Goal: Register for event/course

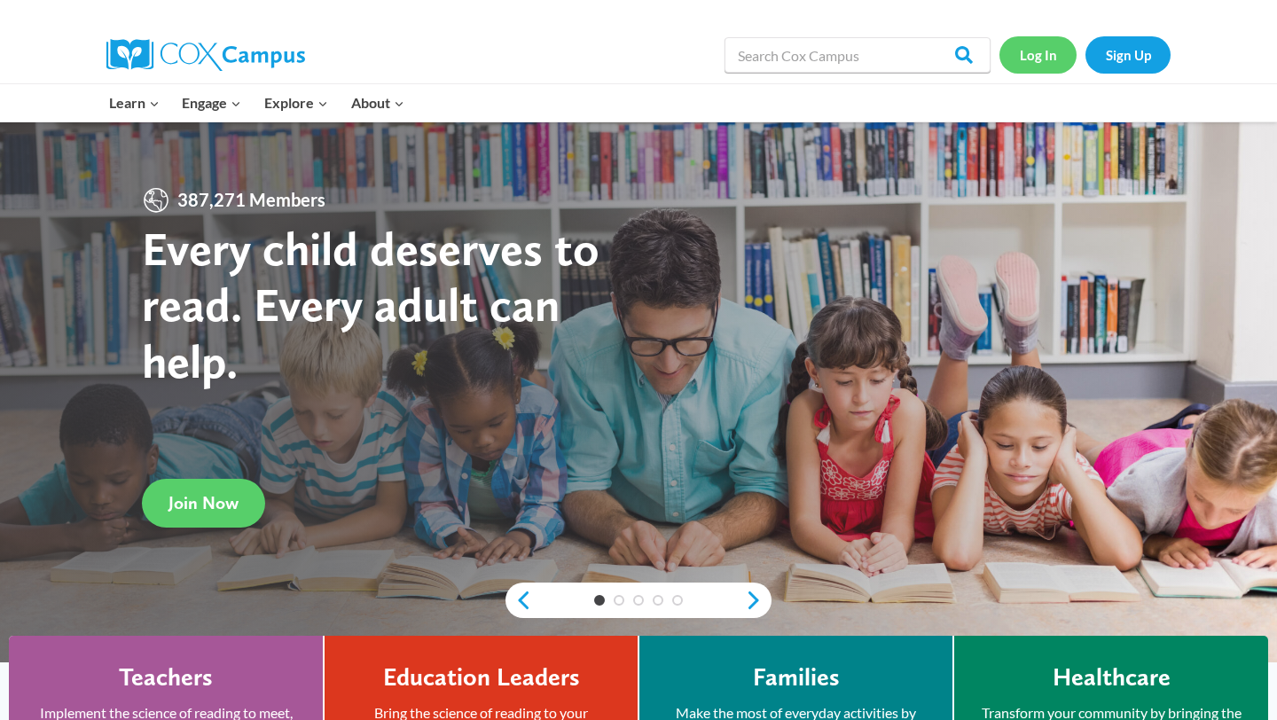
click at [1038, 57] on link "Log In" at bounding box center [1037, 54] width 77 height 36
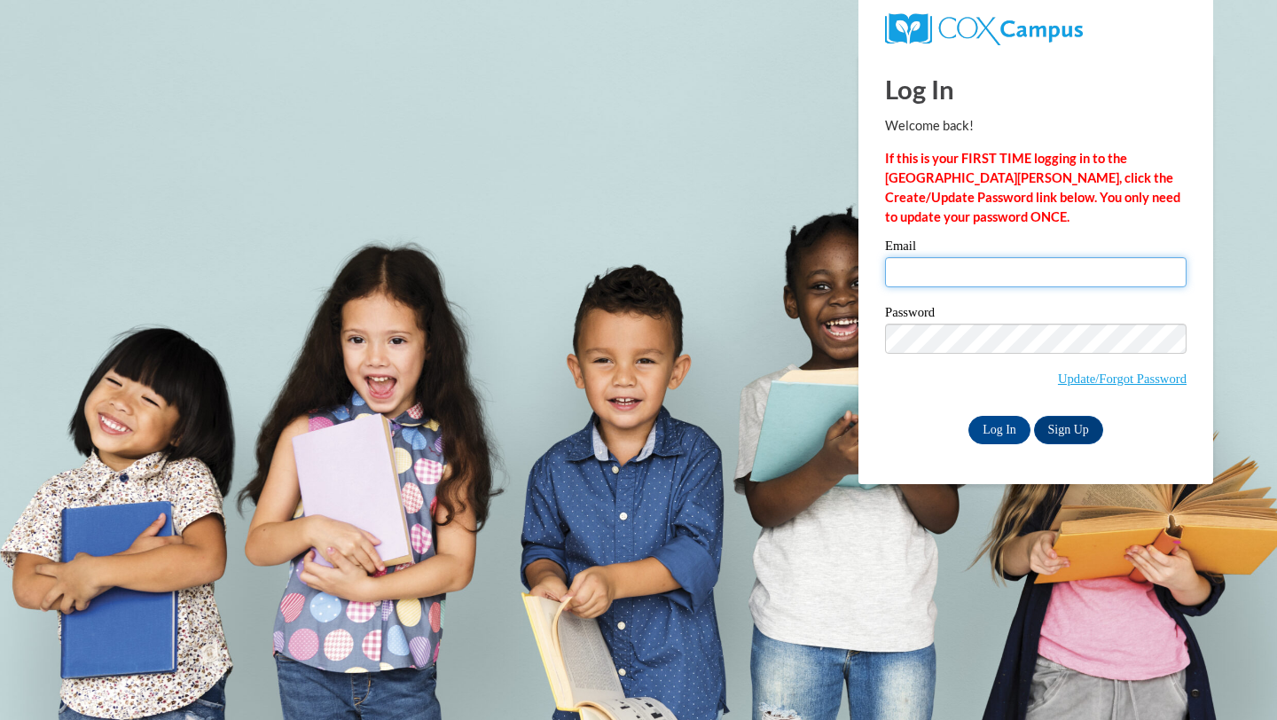
click at [921, 264] on input "Email" at bounding box center [1036, 272] width 302 height 30
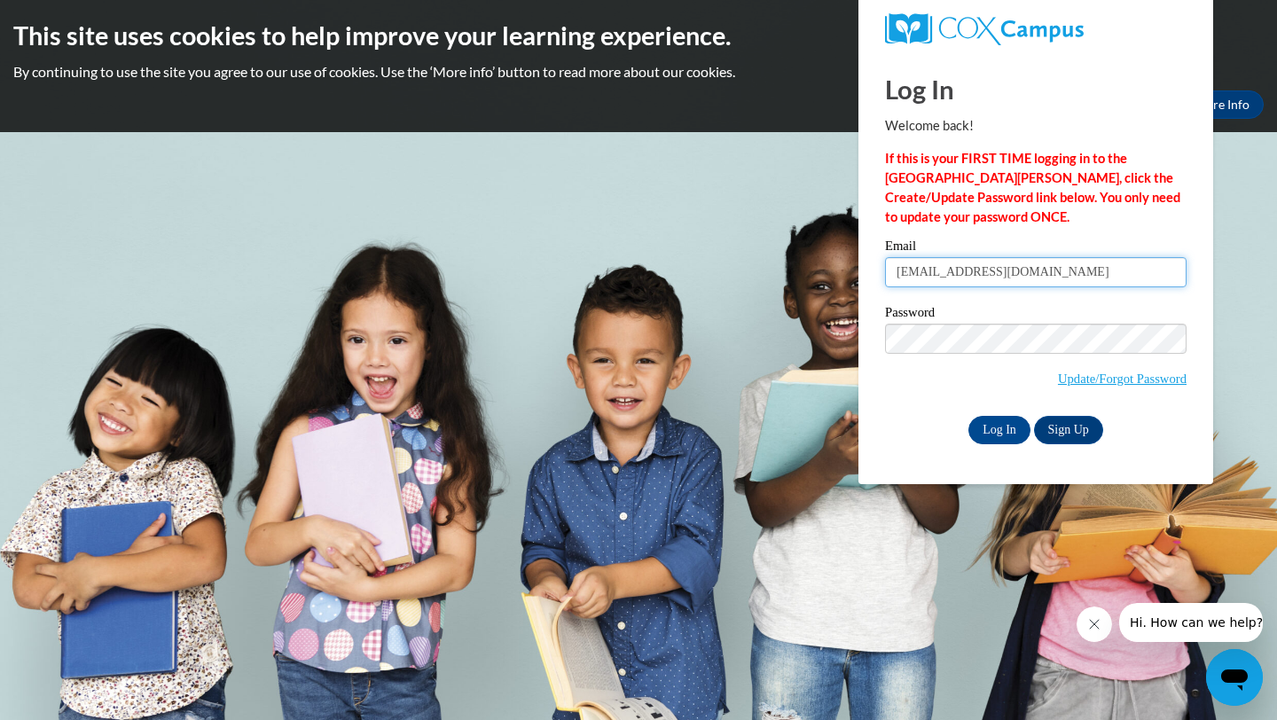
type input "[EMAIL_ADDRESS][DOMAIN_NAME]"
click at [1003, 431] on input "Log In" at bounding box center [999, 430] width 62 height 28
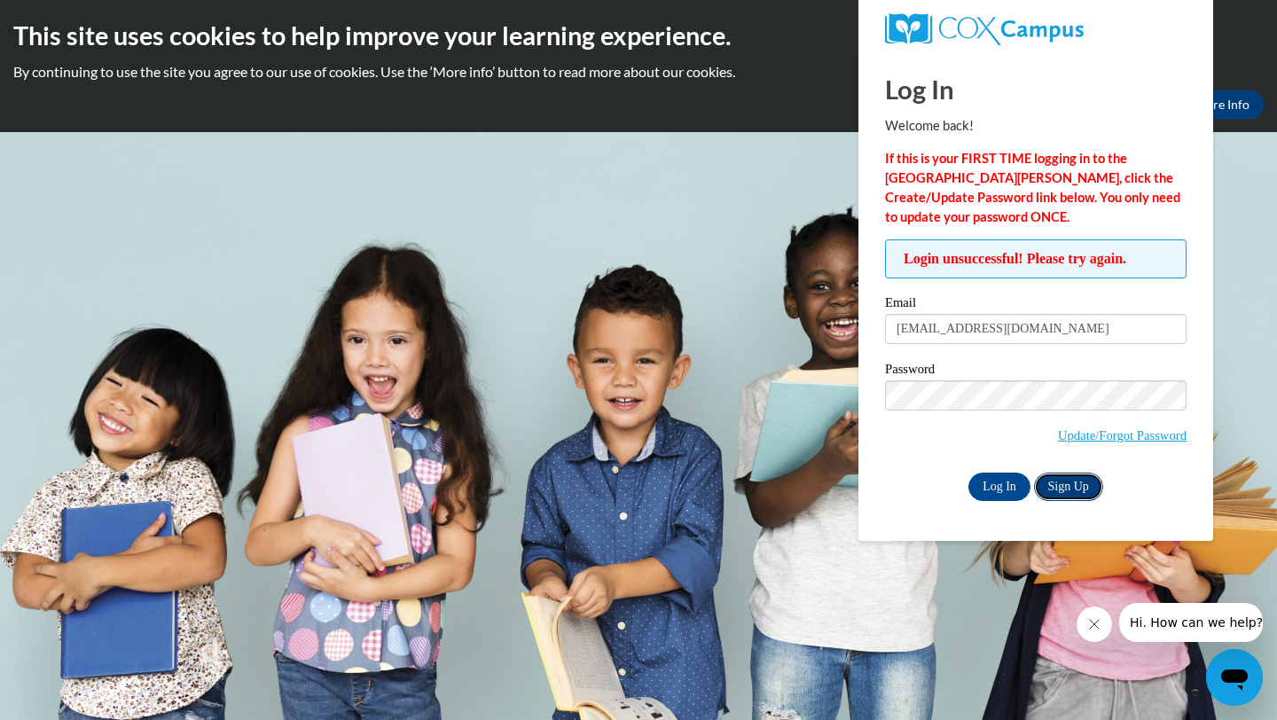
click at [1062, 494] on link "Sign Up" at bounding box center [1068, 487] width 69 height 28
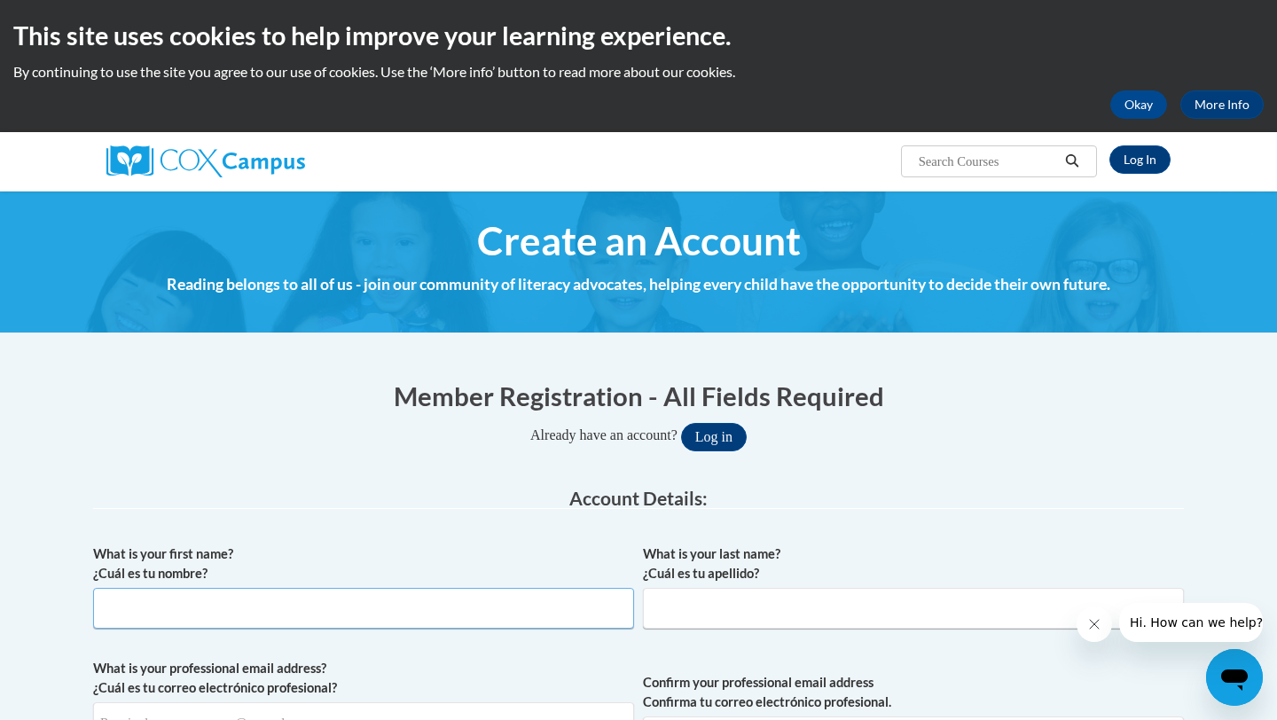
click at [226, 594] on input "What is your first name? ¿Cuál es tu nombre?" at bounding box center [363, 608] width 541 height 41
type input "[PERSON_NAME]"
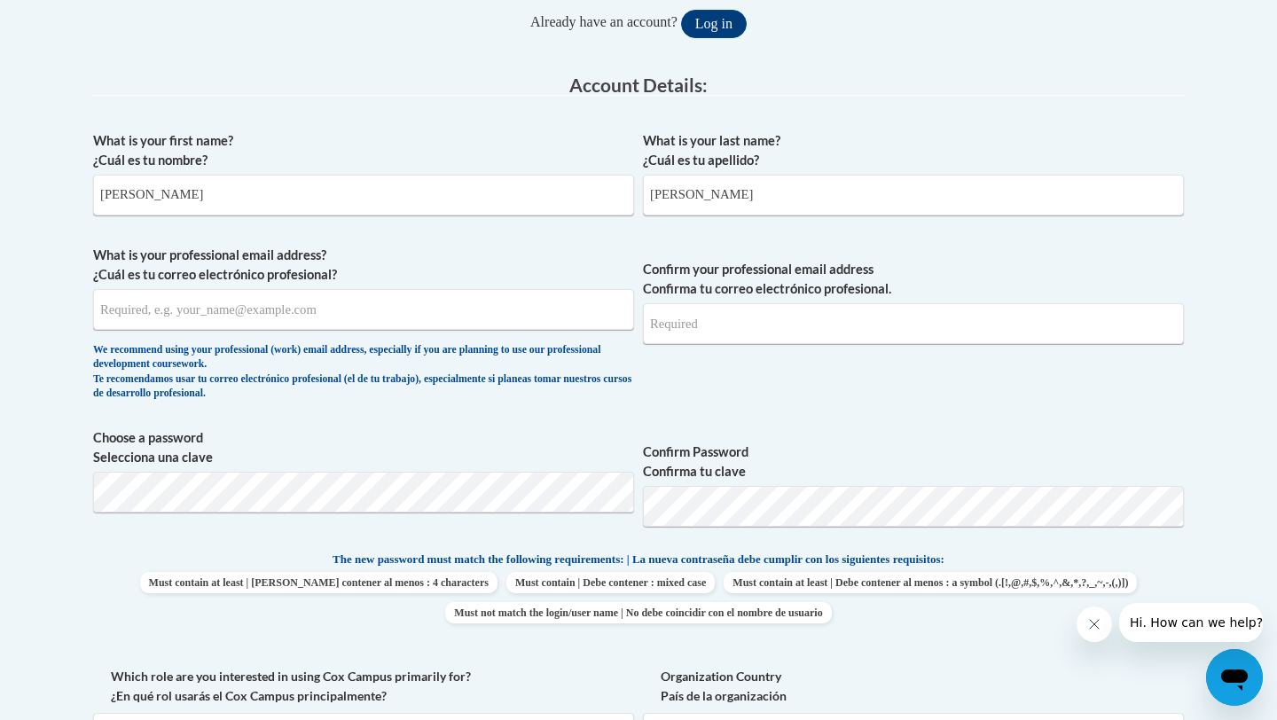
scroll to position [426, 0]
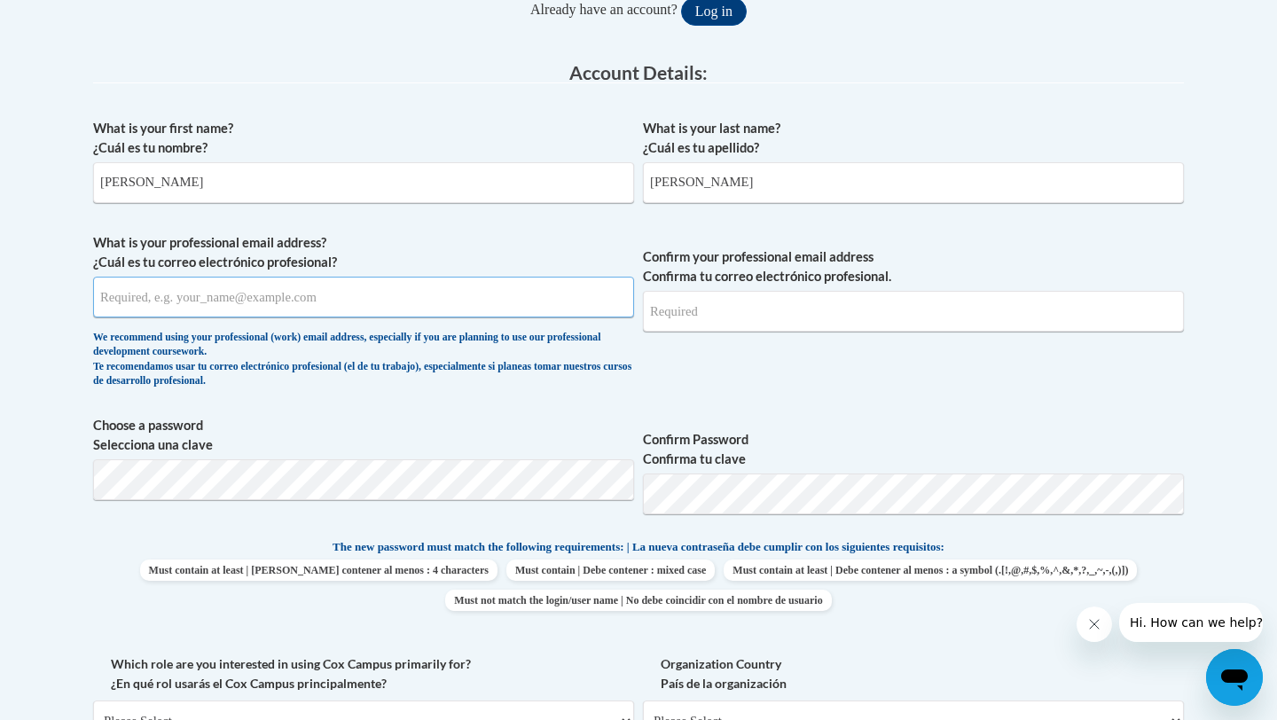
click at [388, 294] on input "What is your professional email address? ¿Cuál es tu correo electrónico profesi…" at bounding box center [363, 297] width 541 height 41
type input "[EMAIL_ADDRESS][DOMAIN_NAME]"
click at [709, 322] on input "Confirm your professional email address Confirma tu correo electrónico profesio…" at bounding box center [913, 311] width 541 height 41
type input "[EMAIL_ADDRESS][DOMAIN_NAME]"
click at [1236, 441] on body "This site uses cookies to help improve your learning experience. By continuing …" at bounding box center [638, 656] width 1277 height 2165
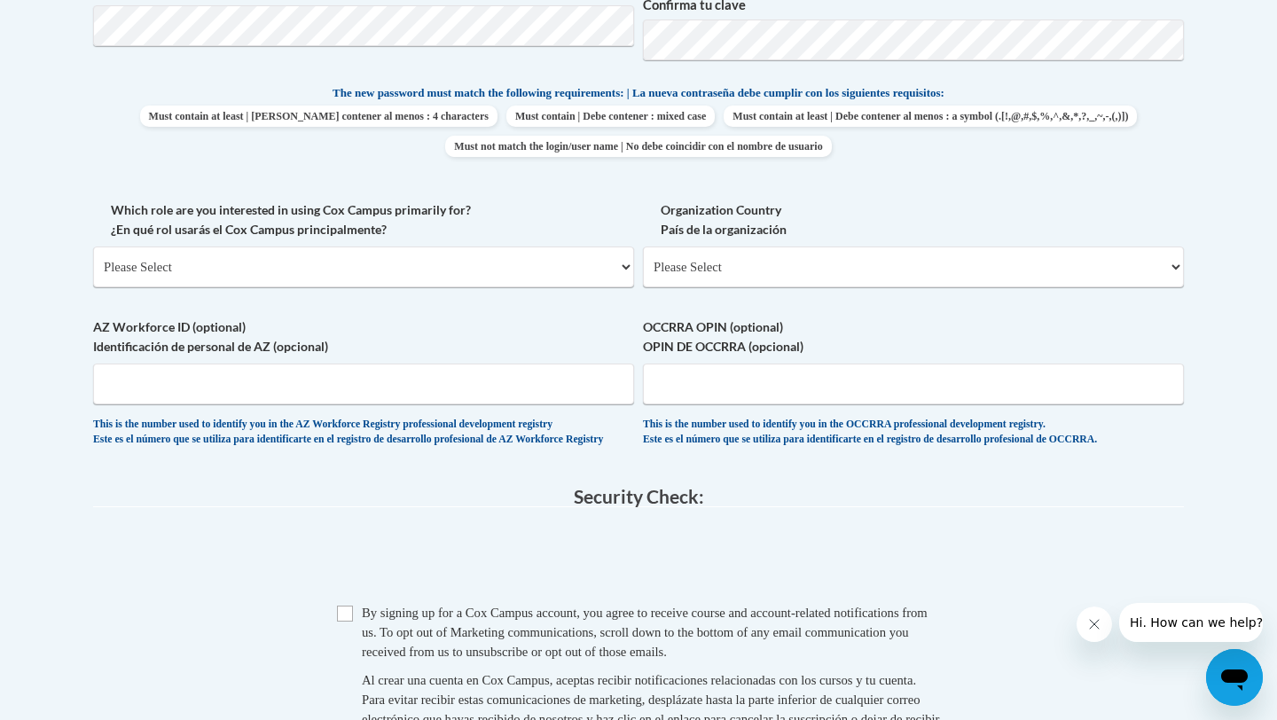
scroll to position [887, 0]
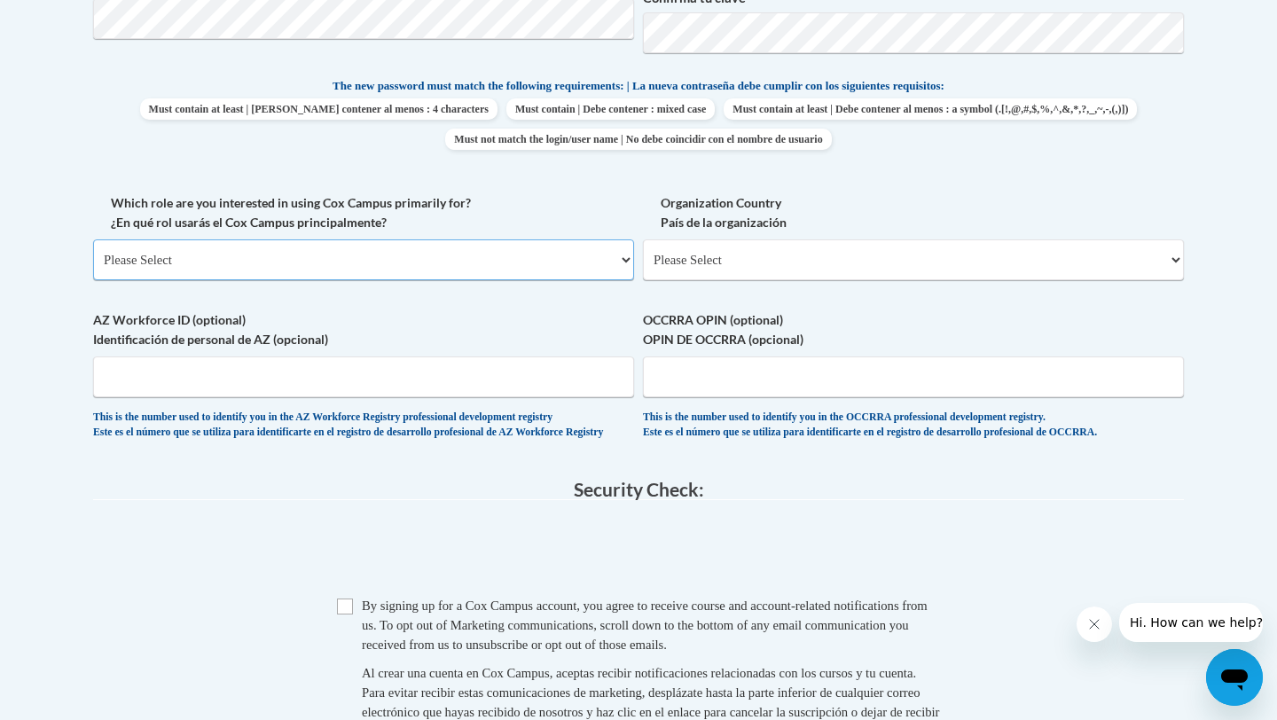
click at [461, 255] on select "Please Select College/University | Colegio/Universidad Community/Nonprofit Part…" at bounding box center [363, 259] width 541 height 41
select select "fbf2d438-af2f-41f8-98f1-81c410e29de3"
click at [93, 239] on select "Please Select College/University | Colegio/Universidad Community/Nonprofit Part…" at bounding box center [363, 259] width 541 height 41
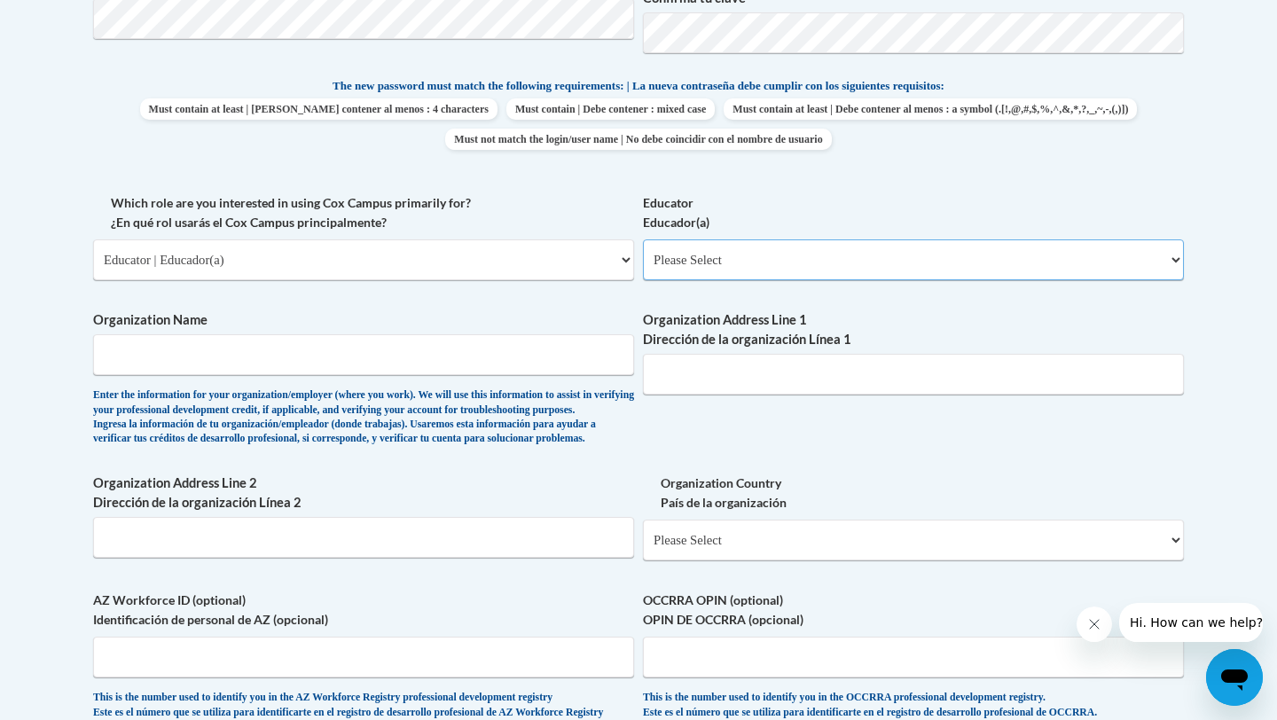
click at [725, 257] on select "Please Select Early Learning/Daycare Teacher/Family Home Care Provider | Maestr…" at bounding box center [913, 259] width 541 height 41
select select "5e2af403-4f2c-4e49-a02f-103e55d7b75b"
click at [643, 239] on select "Please Select Early Learning/Daycare Teacher/Family Home Care Provider | Maestr…" at bounding box center [913, 259] width 541 height 41
click at [407, 361] on input "Organization Name" at bounding box center [363, 354] width 541 height 41
type input "Cornerstone Early Learning Center"
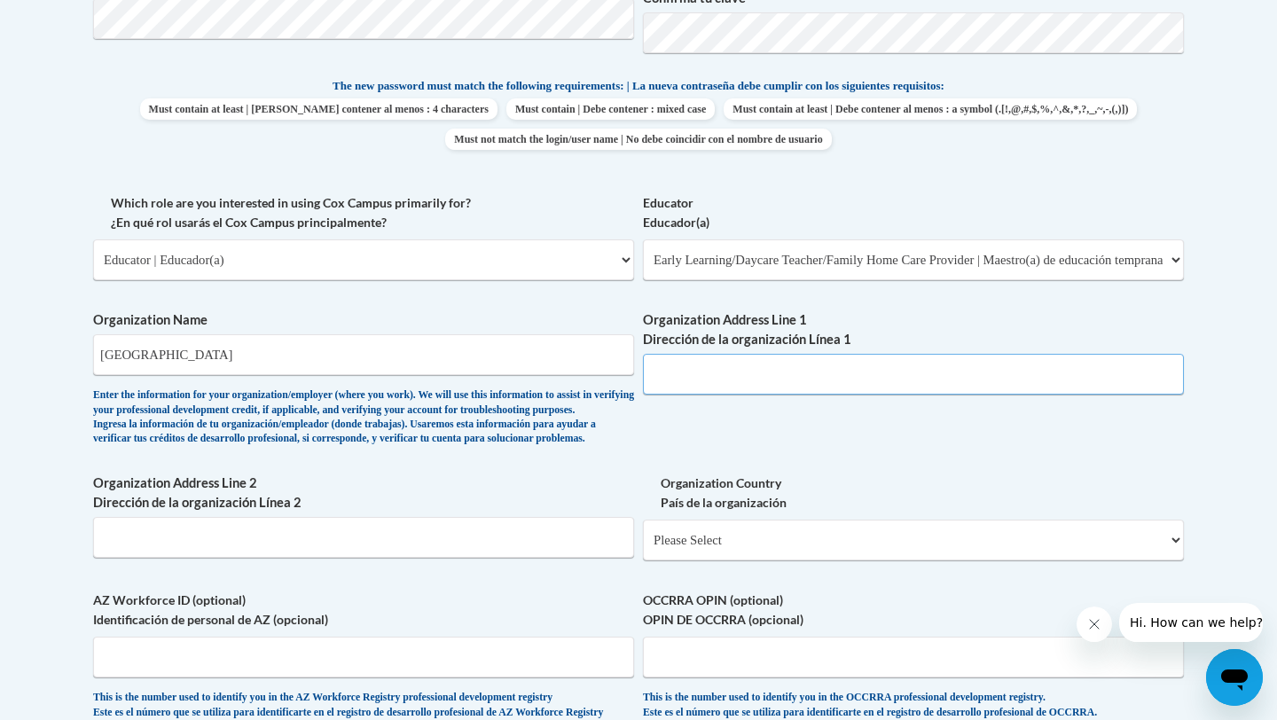
click at [691, 393] on input "Organization Address Line 1 Dirección de la organización Línea 1" at bounding box center [913, 374] width 541 height 41
type input "2000 N Cole St"
click at [1240, 435] on body "This site uses cookies to help improve your learning experience. By continuing …" at bounding box center [638, 335] width 1277 height 2445
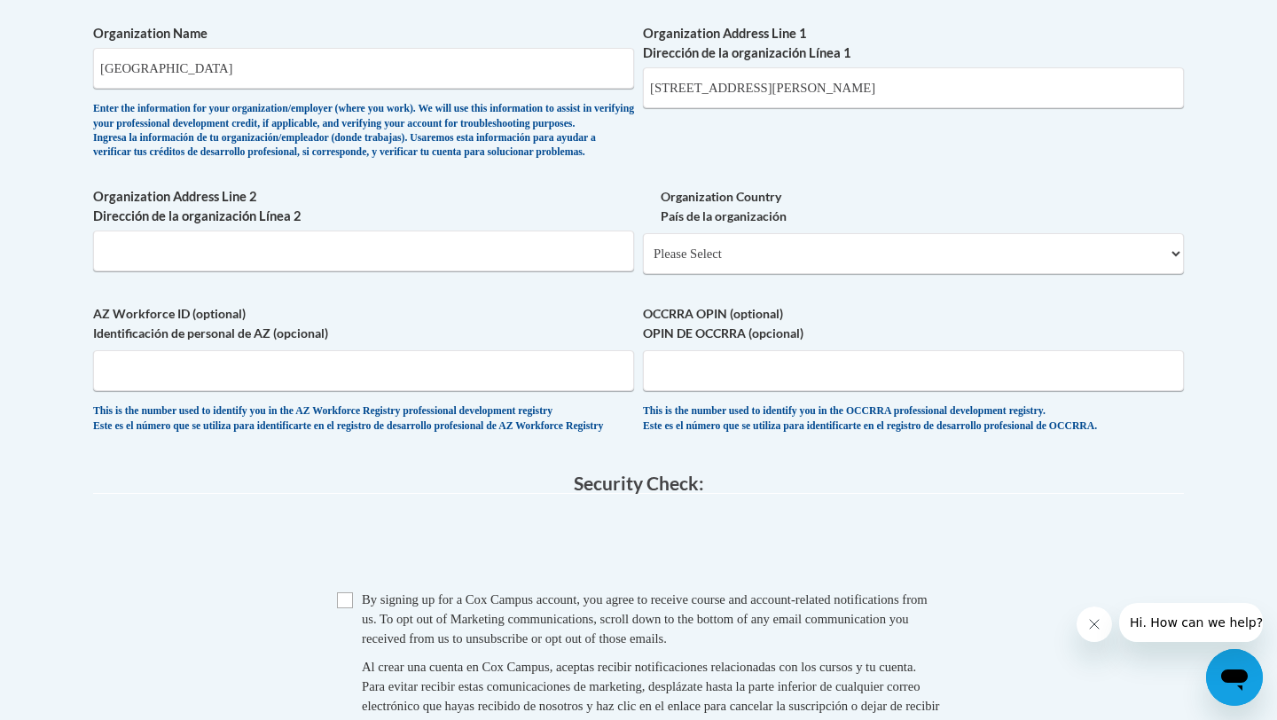
scroll to position [1171, 0]
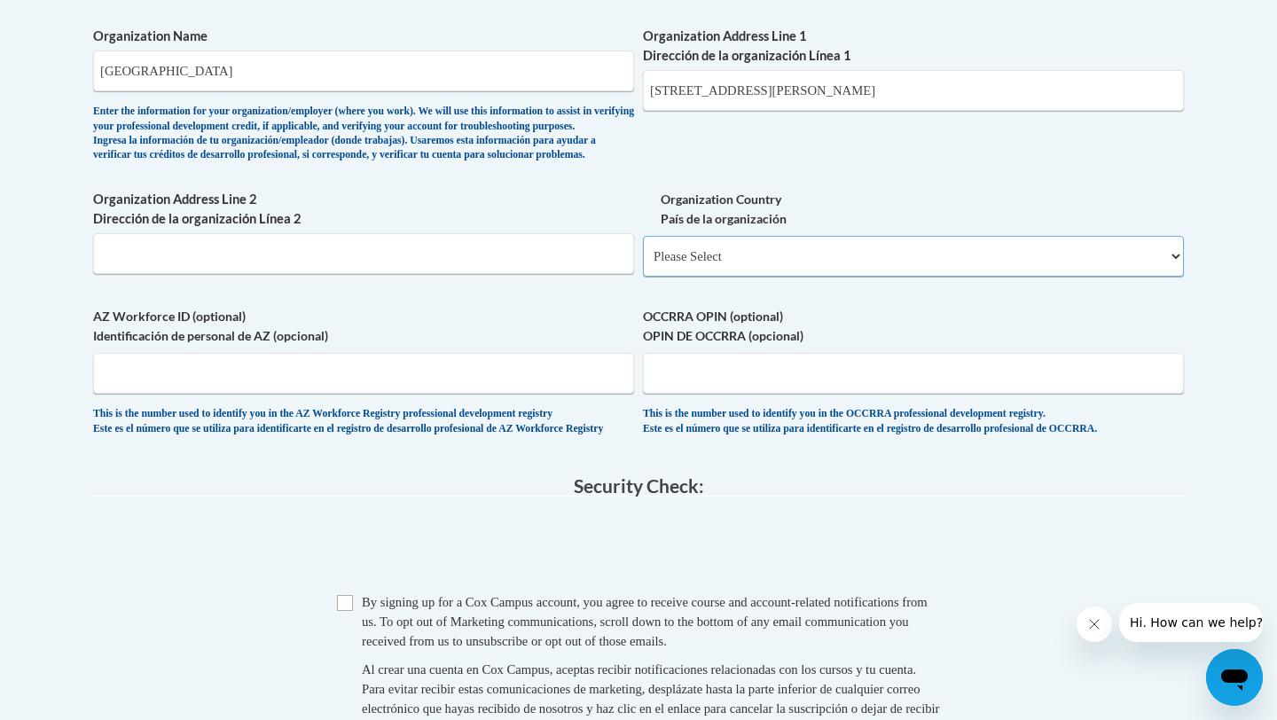
click at [892, 277] on select "Please Select United States | Estados Unidos Outside of the United States | Fue…" at bounding box center [913, 256] width 541 height 41
select select "ad49bcad-a171-4b2e-b99c-48b446064914"
click at [643, 264] on select "Please Select United States | Estados Unidos Outside of the United States | Fue…" at bounding box center [913, 256] width 541 height 41
select select
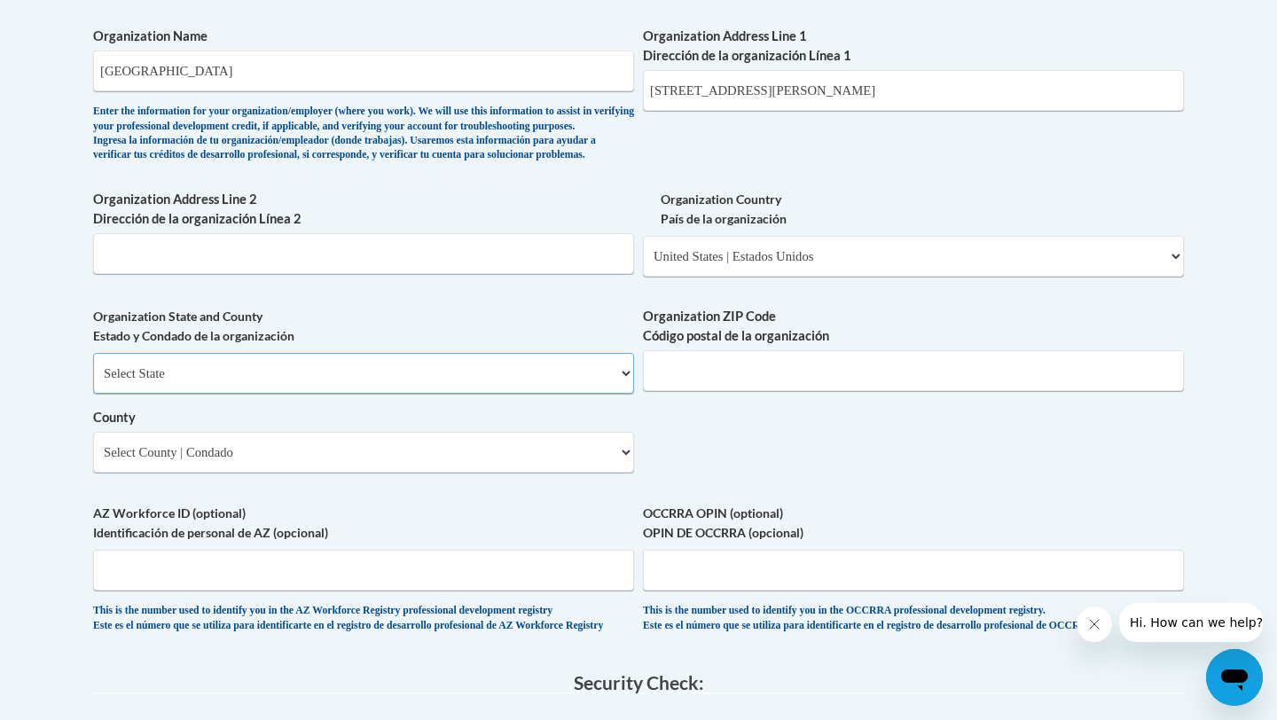
click at [411, 394] on select "Select State Alabama Alaska Arizona Arkansas California Colorado Connecticut De…" at bounding box center [363, 373] width 541 height 41
select select "Ohio"
click at [93, 382] on select "Select State Alabama Alaska Arizona Arkansas California Colorado Connecticut De…" at bounding box center [363, 373] width 541 height 41
click at [667, 391] on input "Organization ZIP Code Código postal de la organización" at bounding box center [913, 370] width 541 height 41
type input "45801"
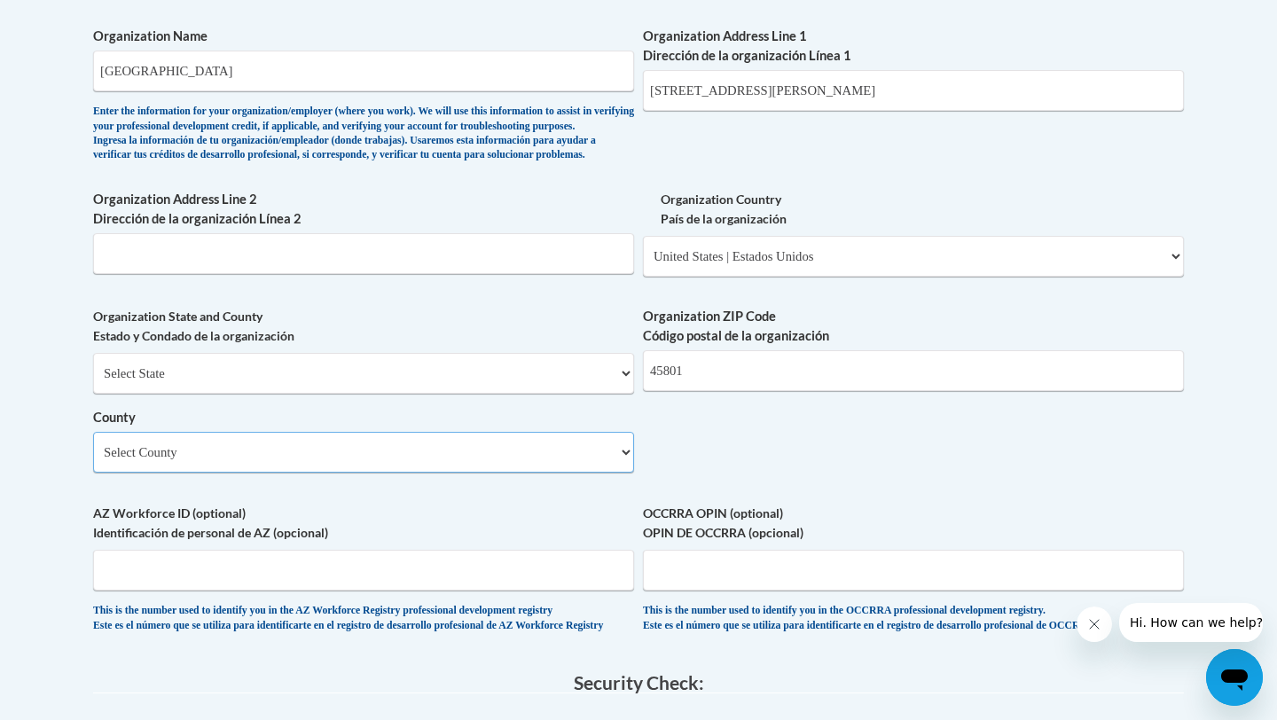
click at [334, 473] on select "Select County Adams Allen Ashland Ashtabula Athens Auglaize Belmont Brown Butle…" at bounding box center [363, 452] width 541 height 41
select select "Allen"
click at [93, 461] on select "Select County Adams Allen Ashland Ashtabula Athens Auglaize Belmont Brown Butle…" at bounding box center [363, 452] width 541 height 41
click at [913, 468] on div "What is your first name? ¿Cuál es tu nombre? Susan What is your last name? ¿Cuá…" at bounding box center [638, 8] width 1091 height 1286
click at [1211, 477] on body "This site uses cookies to help improve your learning experience. By continuing …" at bounding box center [638, 150] width 1277 height 2642
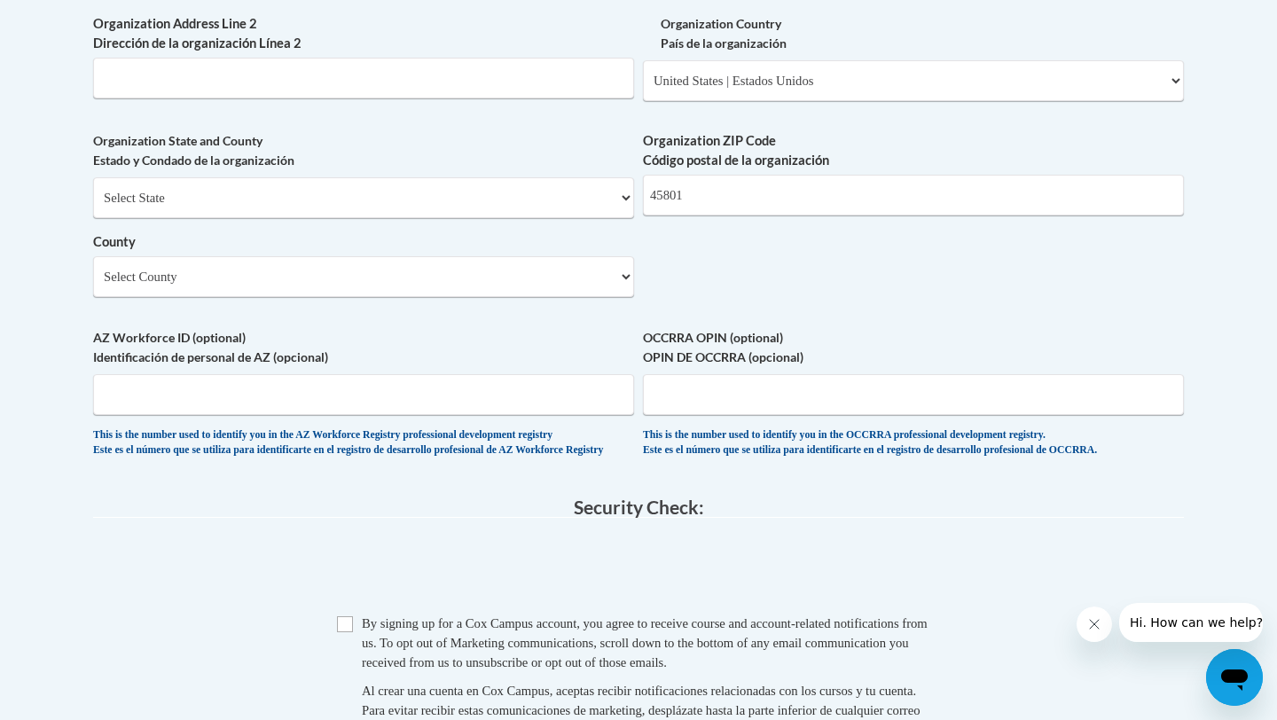
scroll to position [1348, 0]
click at [764, 413] on input "OCCRRA OPIN (optional) OPIN DE OCCRRA (opcional)" at bounding box center [913, 392] width 541 height 41
type input "11180735"
click at [342, 631] on input "Checkbox" at bounding box center [345, 623] width 16 height 16
checkbox input "true"
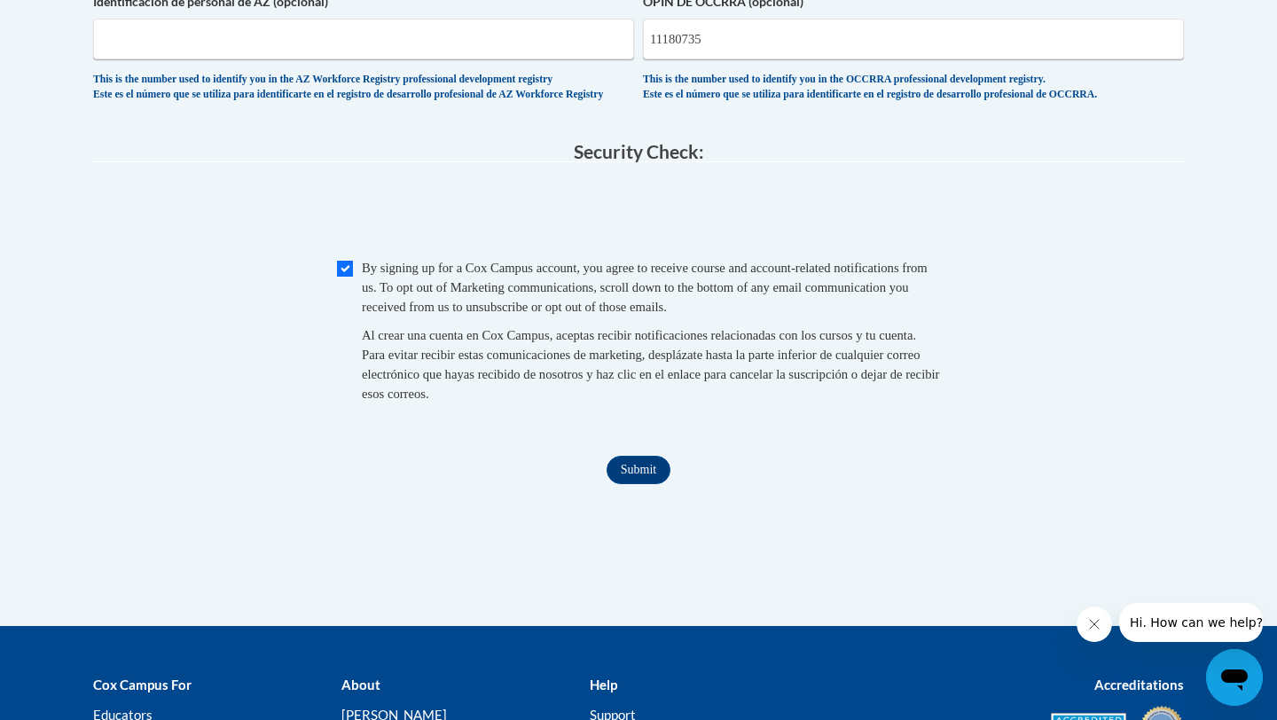
scroll to position [1703, 0]
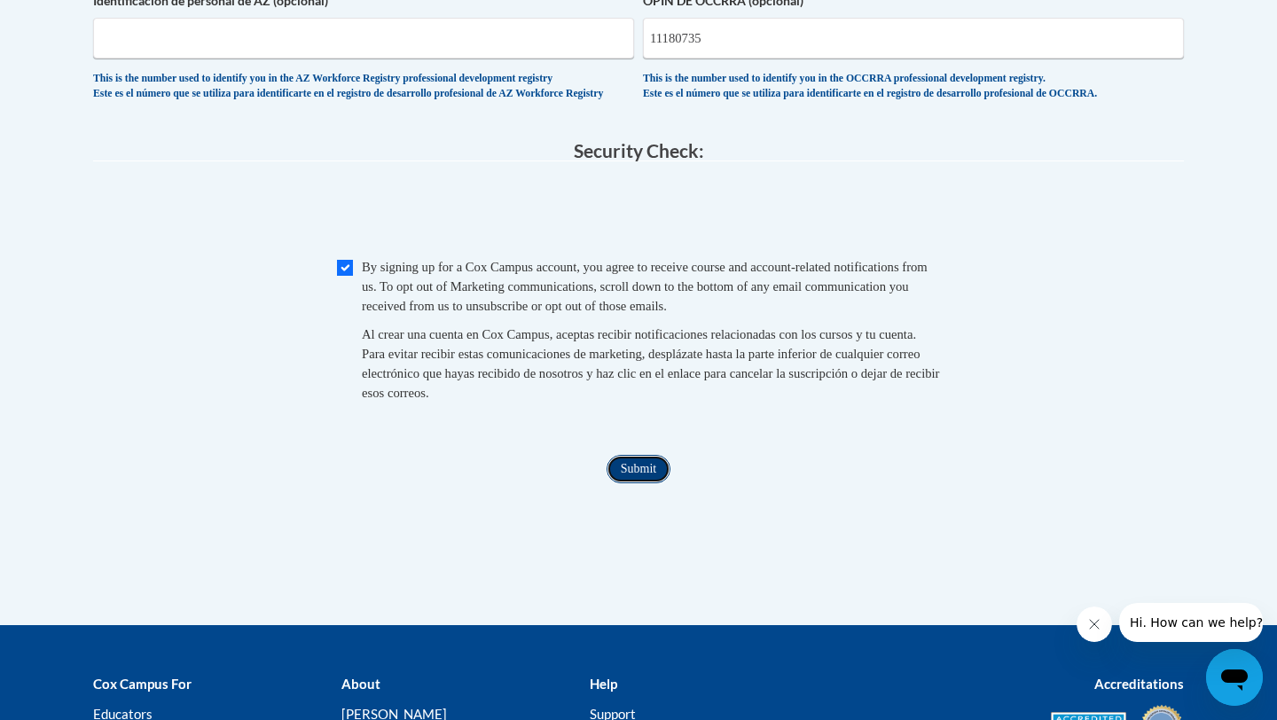
click at [655, 483] on input "Submit" at bounding box center [639, 469] width 64 height 28
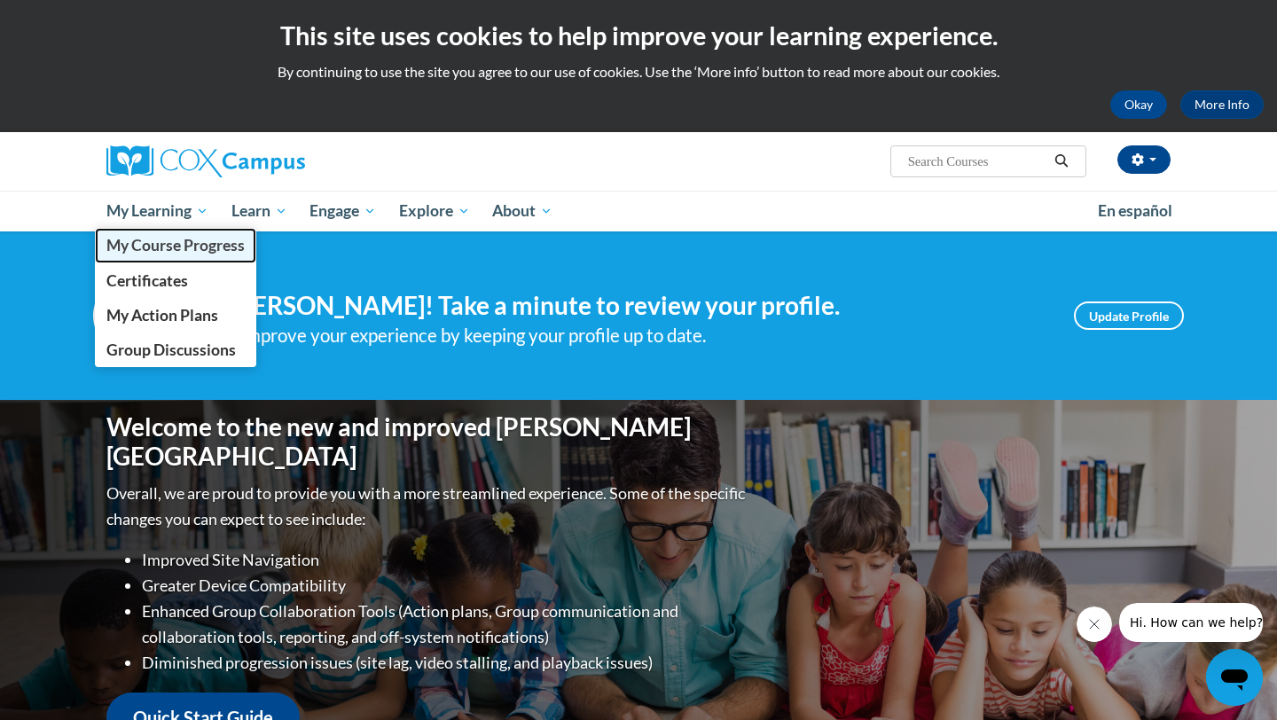
click at [159, 238] on span "My Course Progress" at bounding box center [175, 245] width 138 height 19
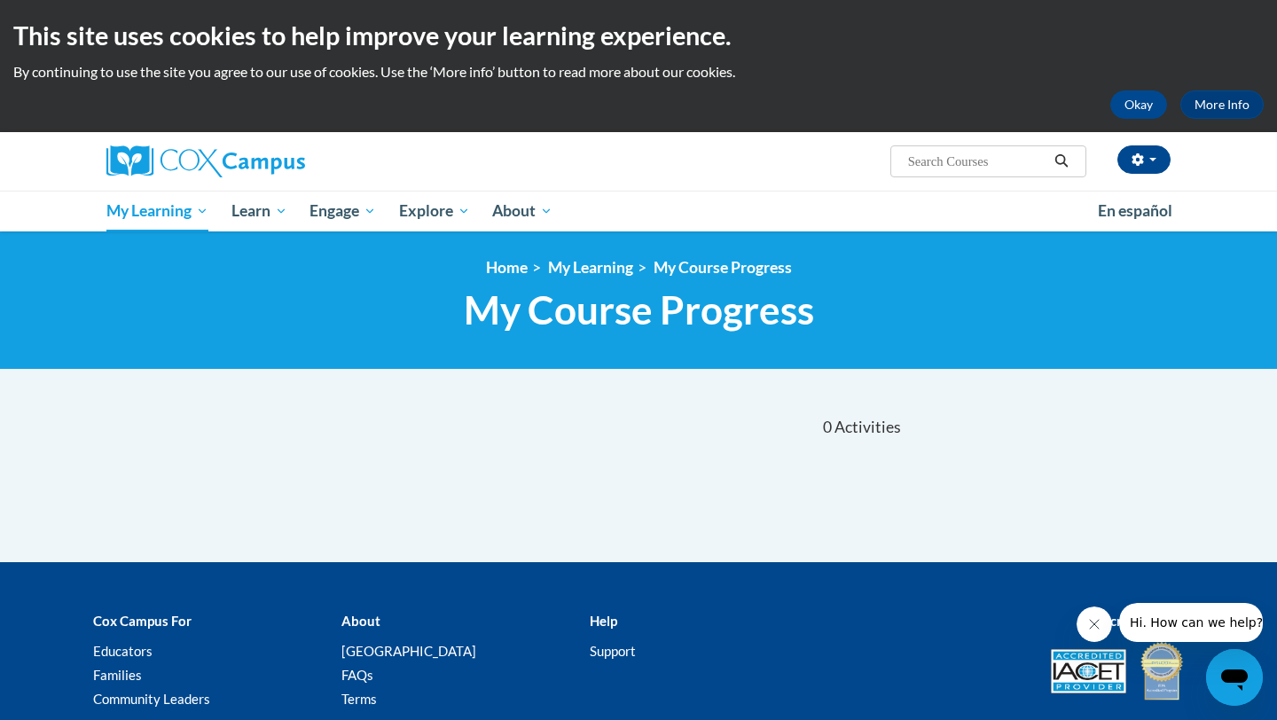
click at [934, 168] on input "Search..." at bounding box center [977, 161] width 142 height 21
type input "Emergent Literacy"
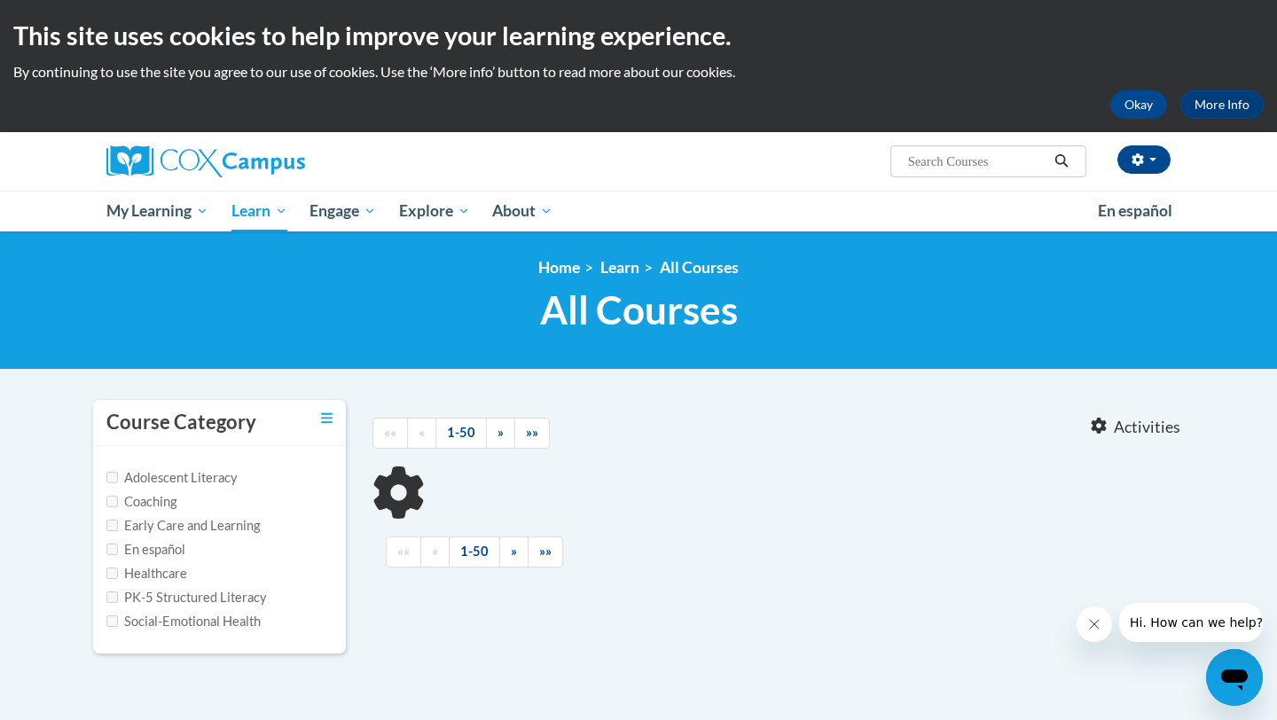
type input "Emergent Literacy"
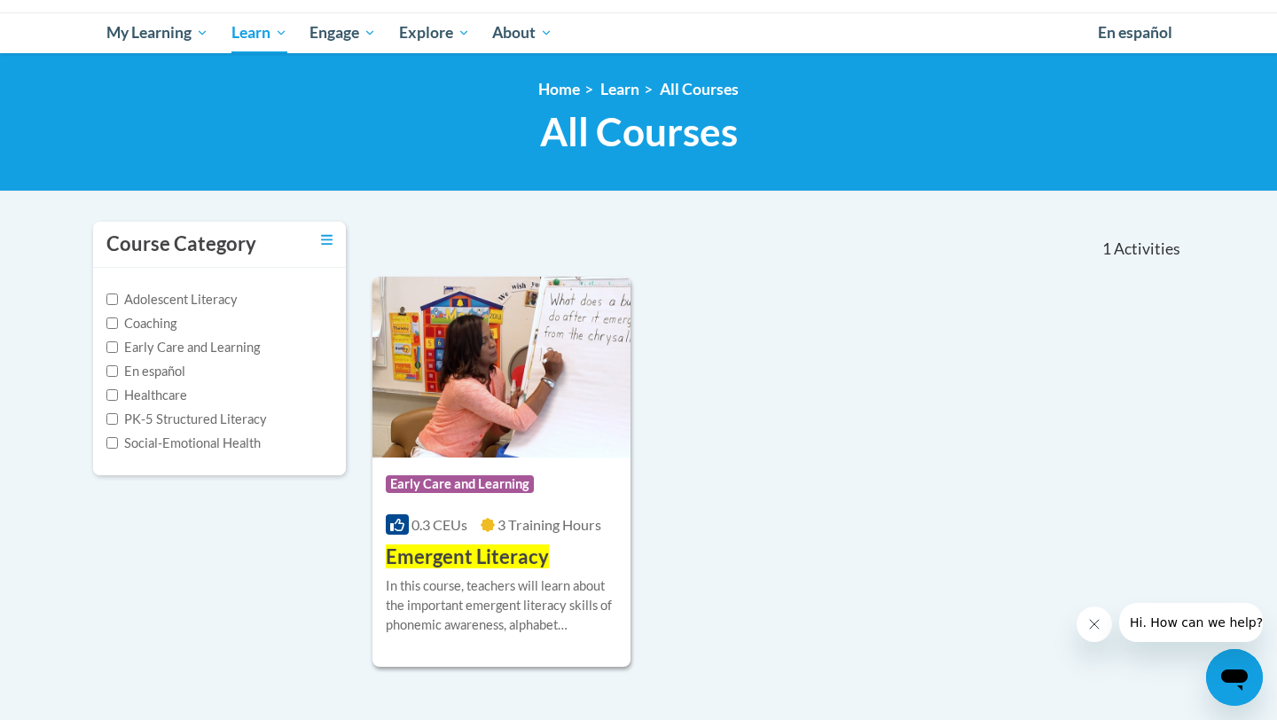
scroll to position [213, 0]
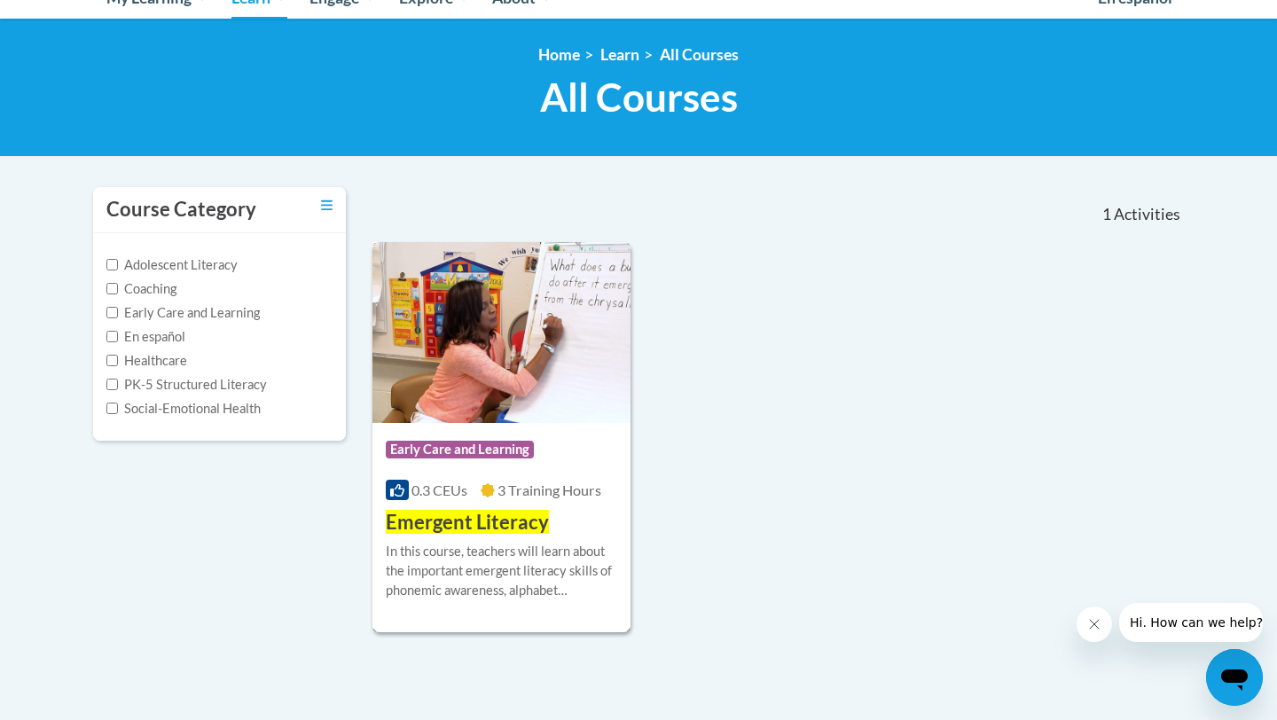
click at [569, 403] on img at bounding box center [501, 332] width 258 height 181
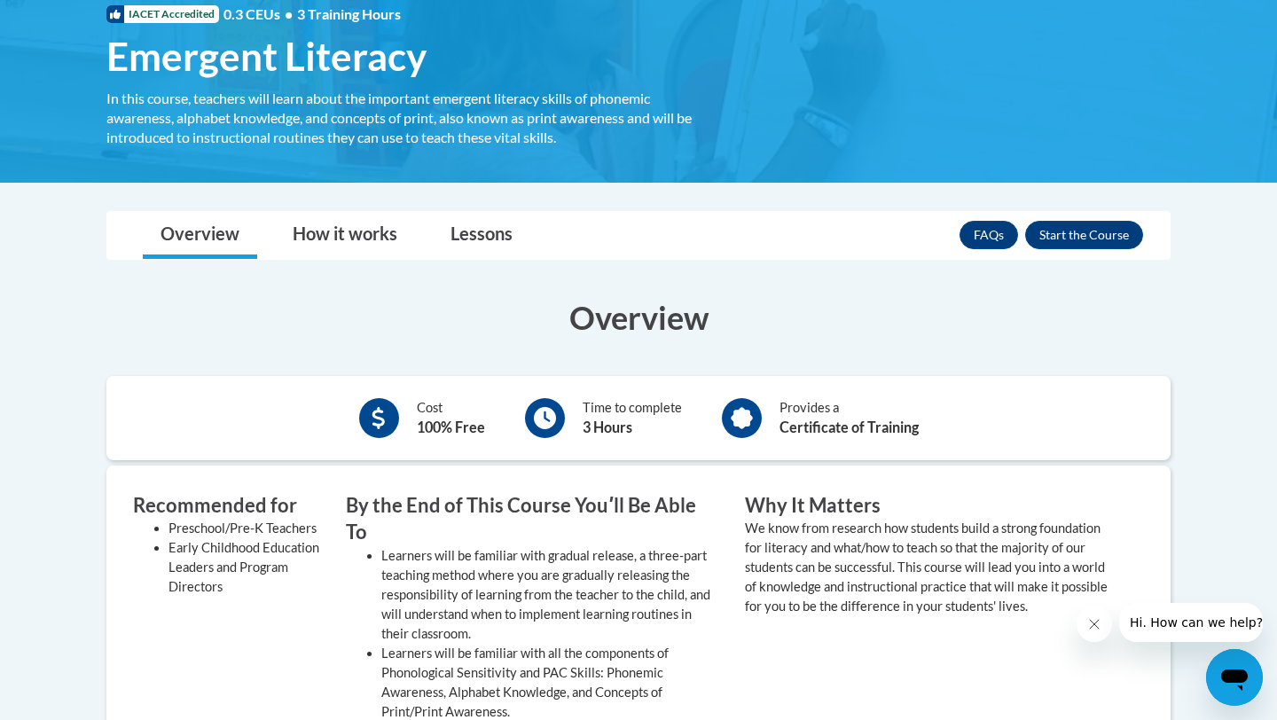
scroll to position [284, 0]
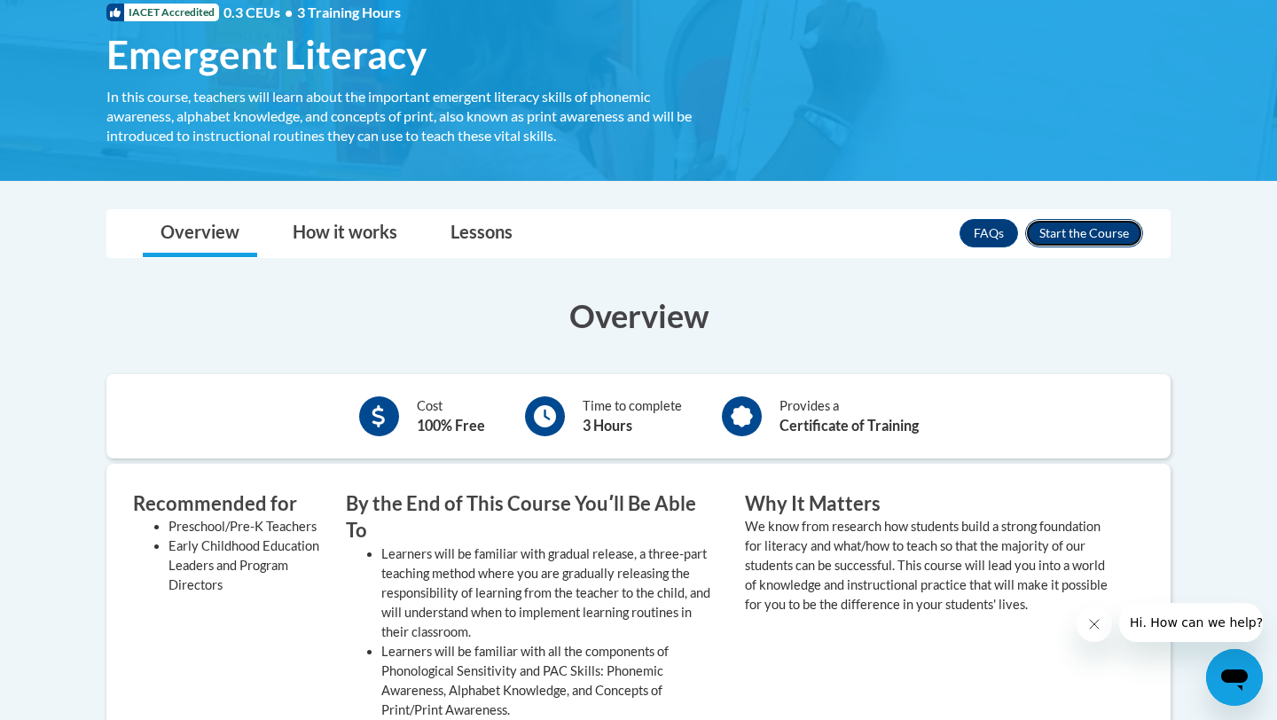
click at [1059, 230] on button "Enroll" at bounding box center [1084, 233] width 118 height 28
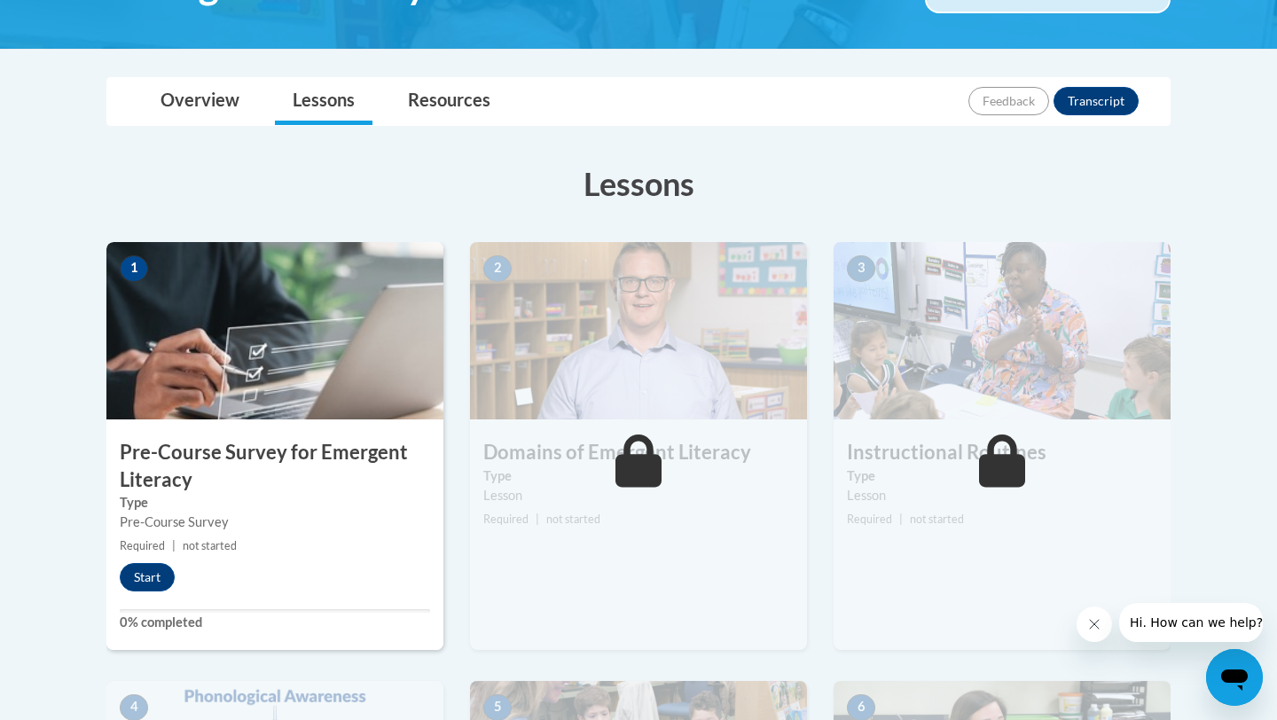
scroll to position [355, 0]
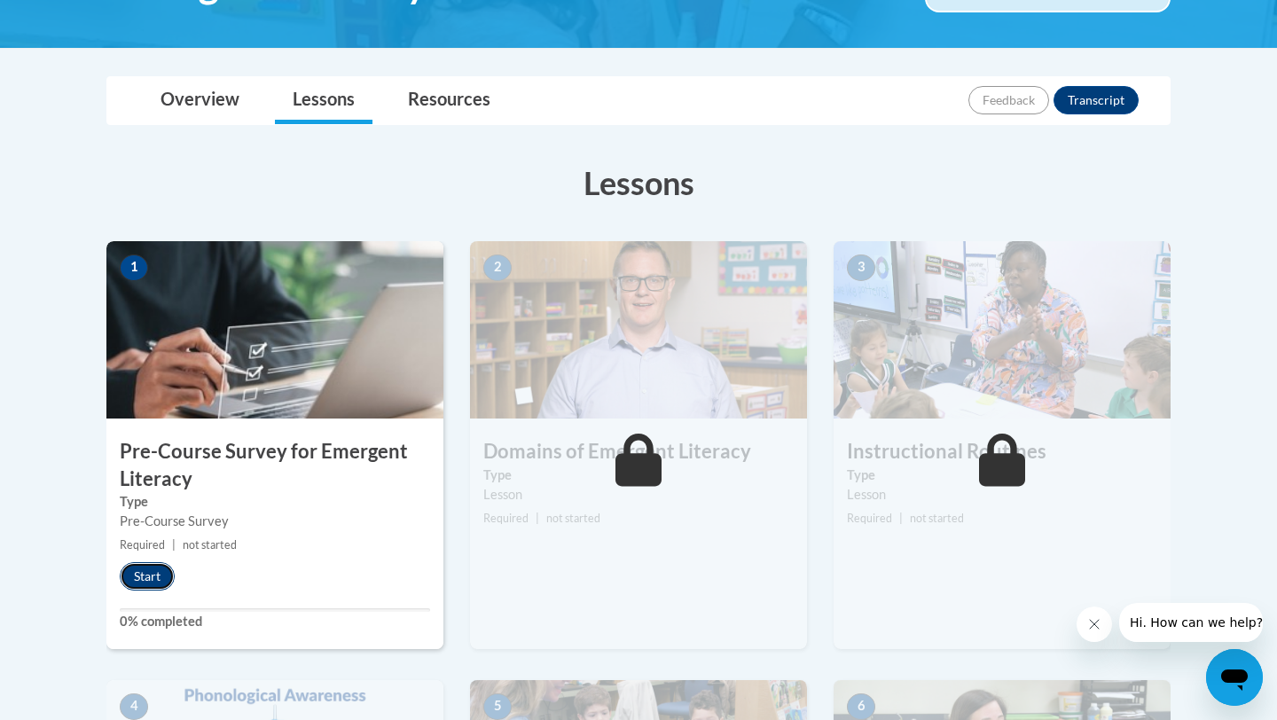
click at [158, 573] on button "Start" at bounding box center [147, 576] width 55 height 28
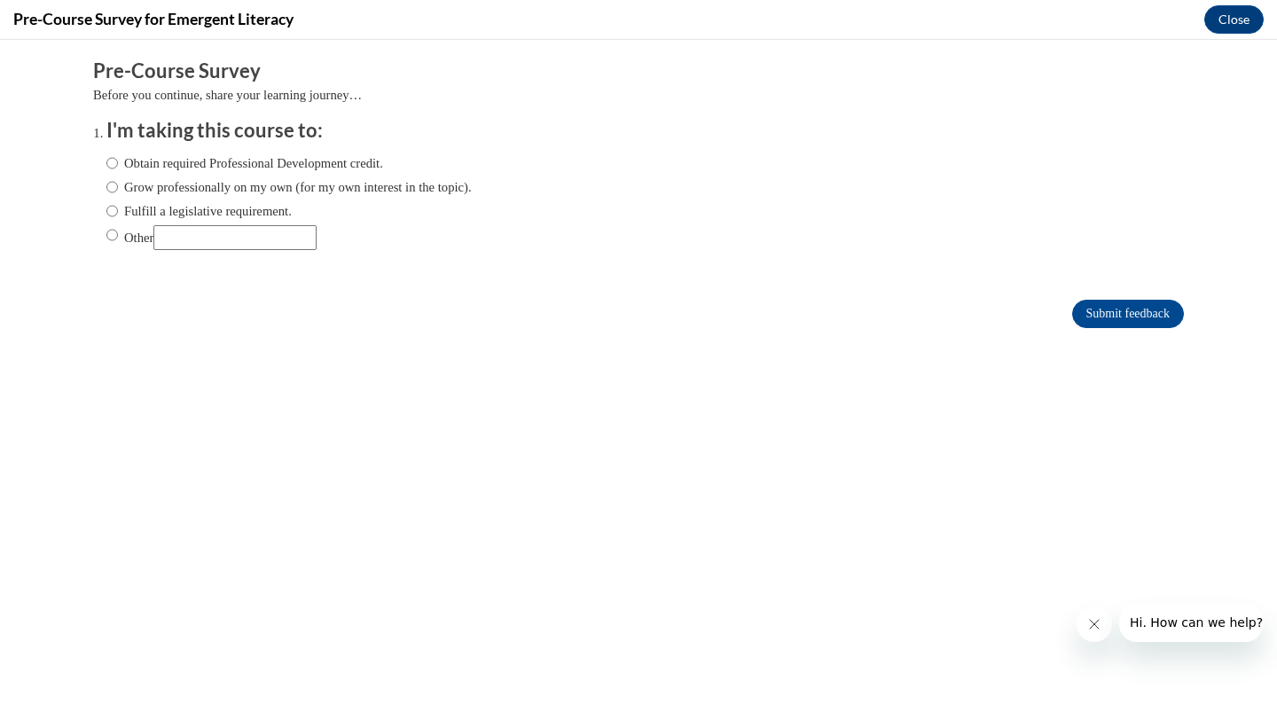
scroll to position [0, 0]
click at [111, 188] on input "Grow professionally on my own (for my own interest in the topic)." at bounding box center [112, 187] width 12 height 20
radio input "true"
click at [1082, 313] on input "Submit feedback" at bounding box center [1128, 314] width 112 height 28
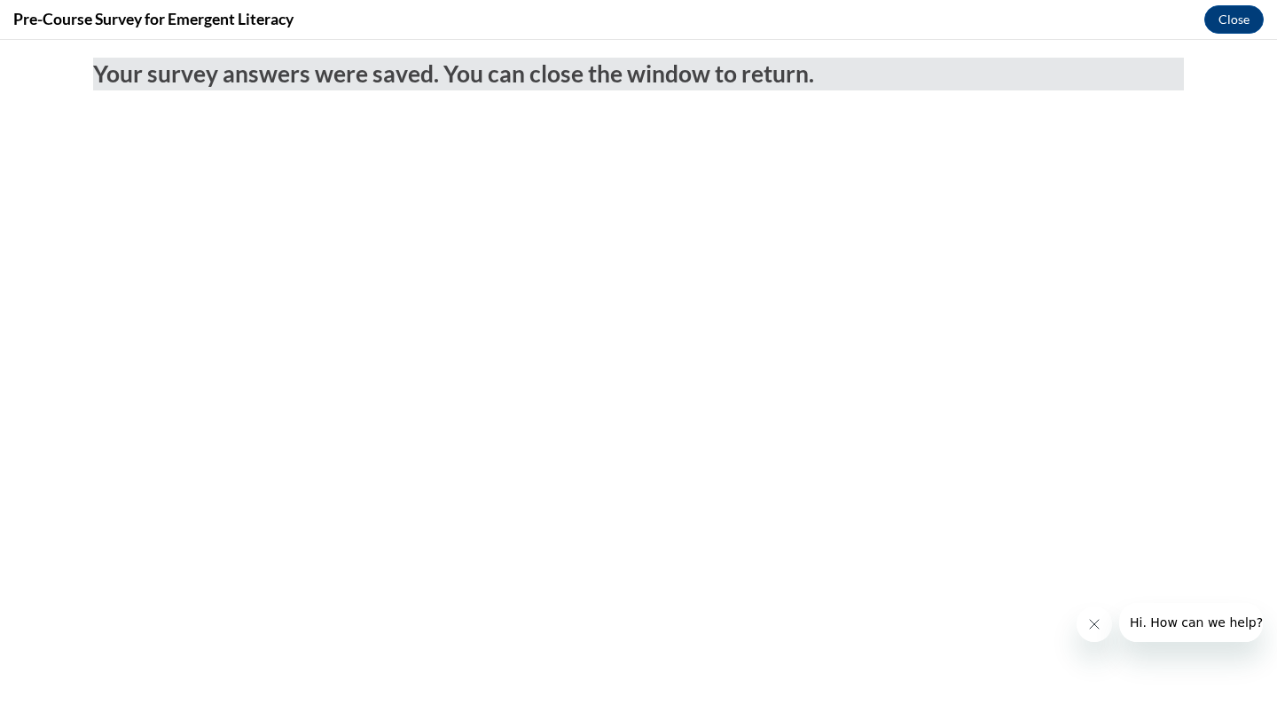
click at [889, 85] on h2 "Your survey answers were saved. You can close the window to return." at bounding box center [638, 74] width 1091 height 33
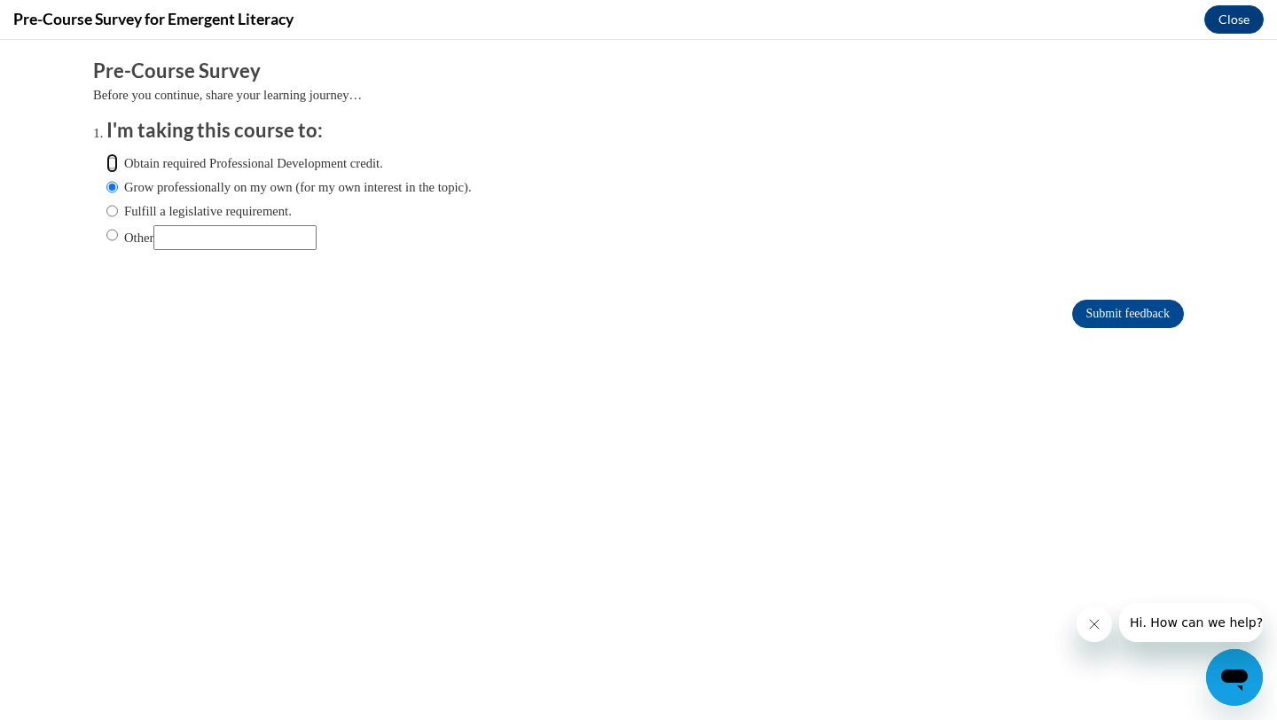
click at [114, 168] on input "Obtain required Professional Development credit." at bounding box center [112, 163] width 12 height 20
radio input "true"
click at [113, 191] on input "Grow professionally on my own (for my own interest in the topic)." at bounding box center [112, 187] width 12 height 20
radio input "true"
click at [1128, 317] on input "Submit feedback" at bounding box center [1128, 314] width 112 height 28
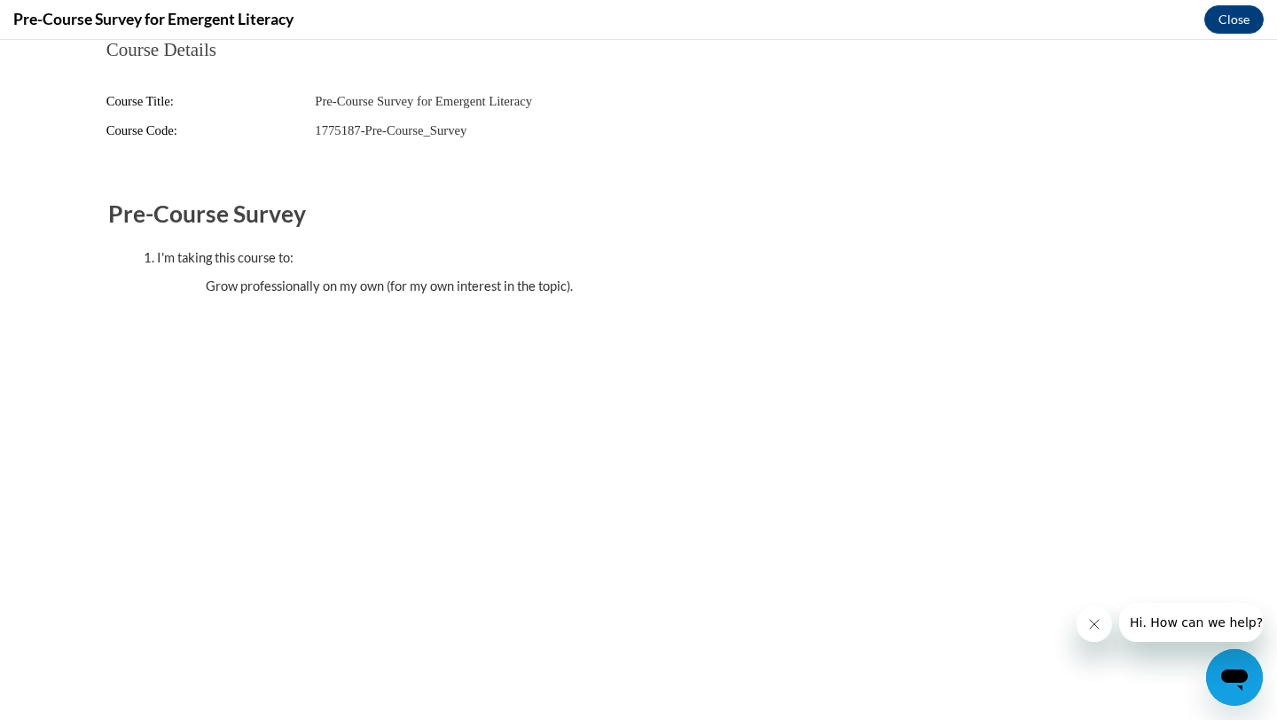
click at [1228, 436] on body "Course Details Course Title: Pre-Course Survey for Emergent Literacy Course Cod…" at bounding box center [638, 380] width 1277 height 680
click at [1241, 29] on button "Close" at bounding box center [1233, 19] width 59 height 28
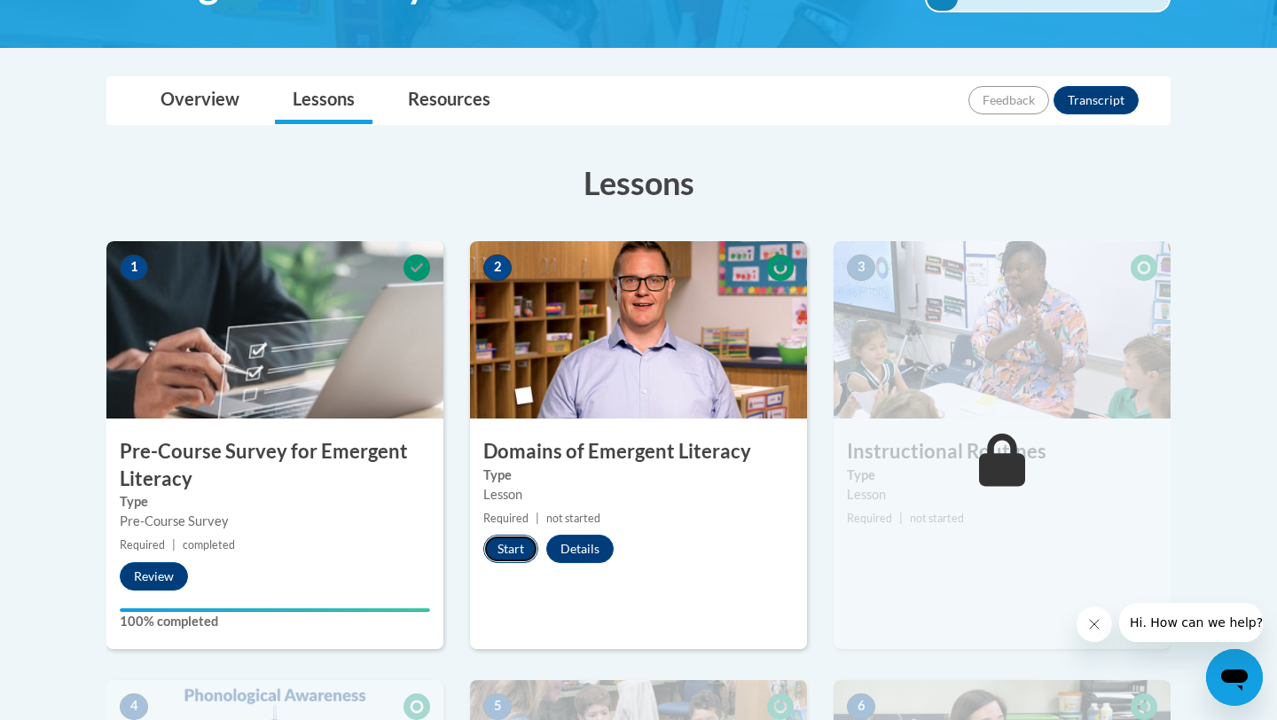
click at [505, 550] on button "Start" at bounding box center [510, 549] width 55 height 28
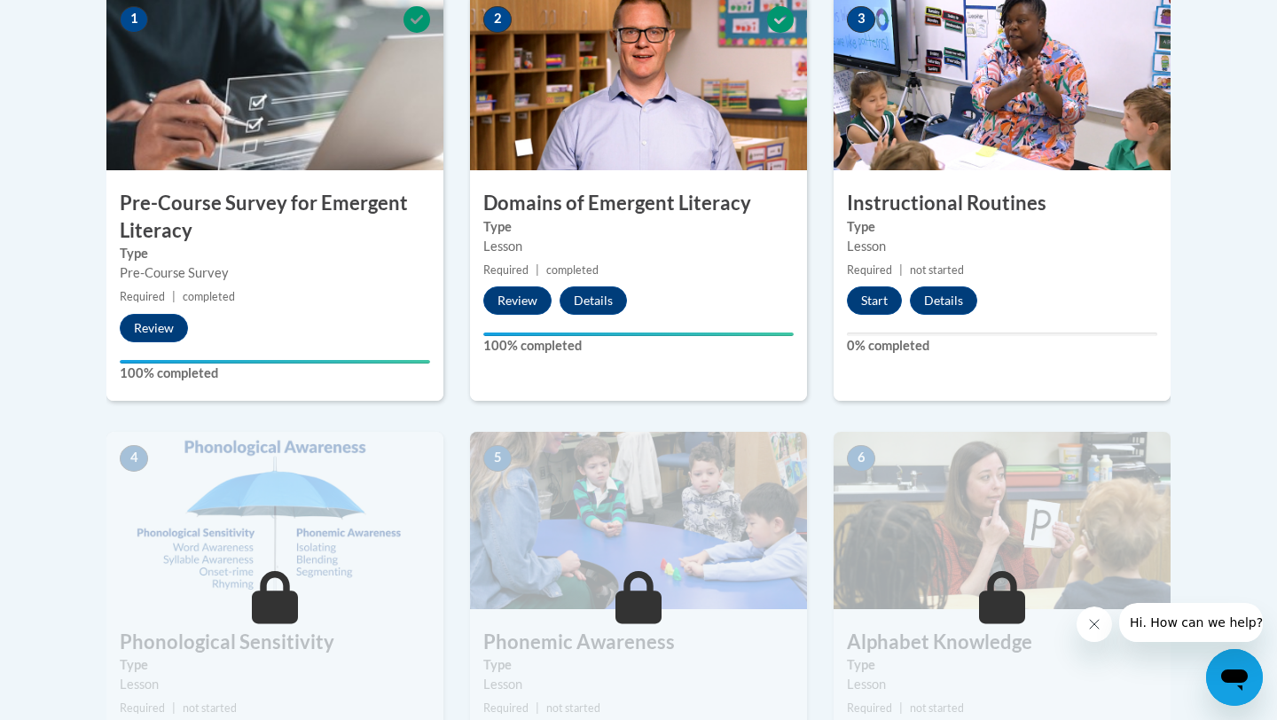
scroll to position [568, 0]
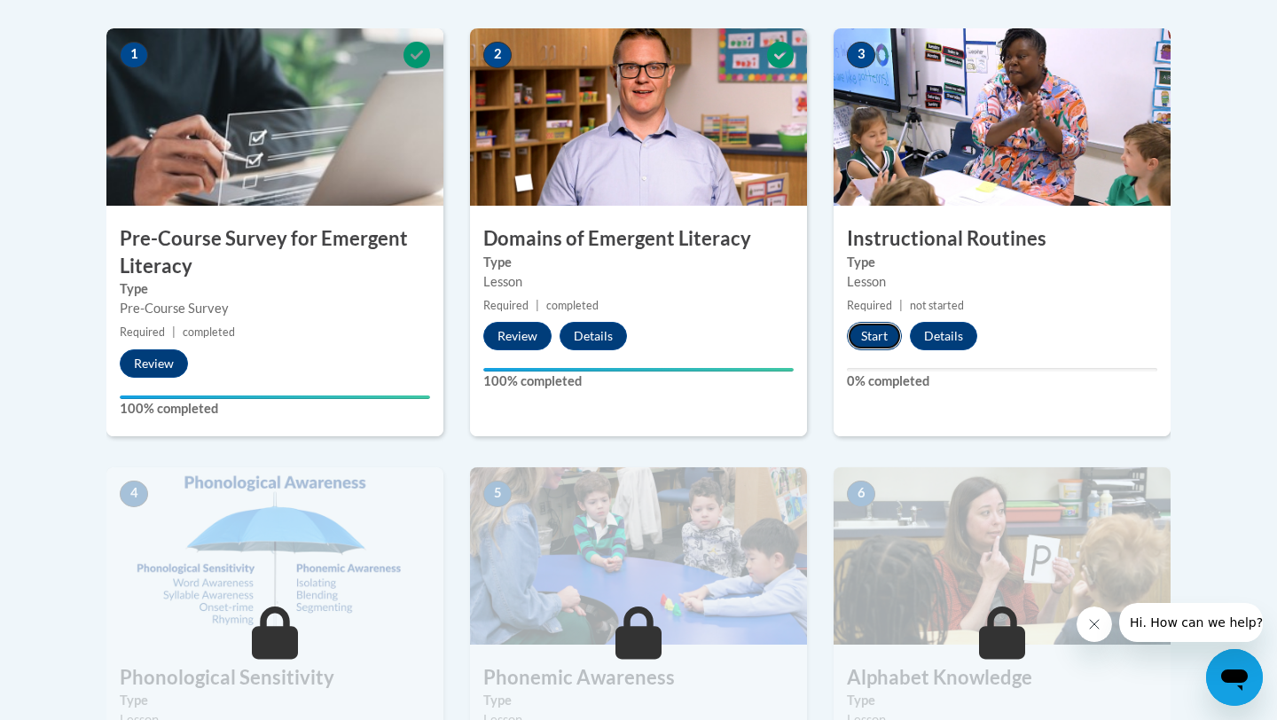
click at [896, 328] on button "Start" at bounding box center [874, 336] width 55 height 28
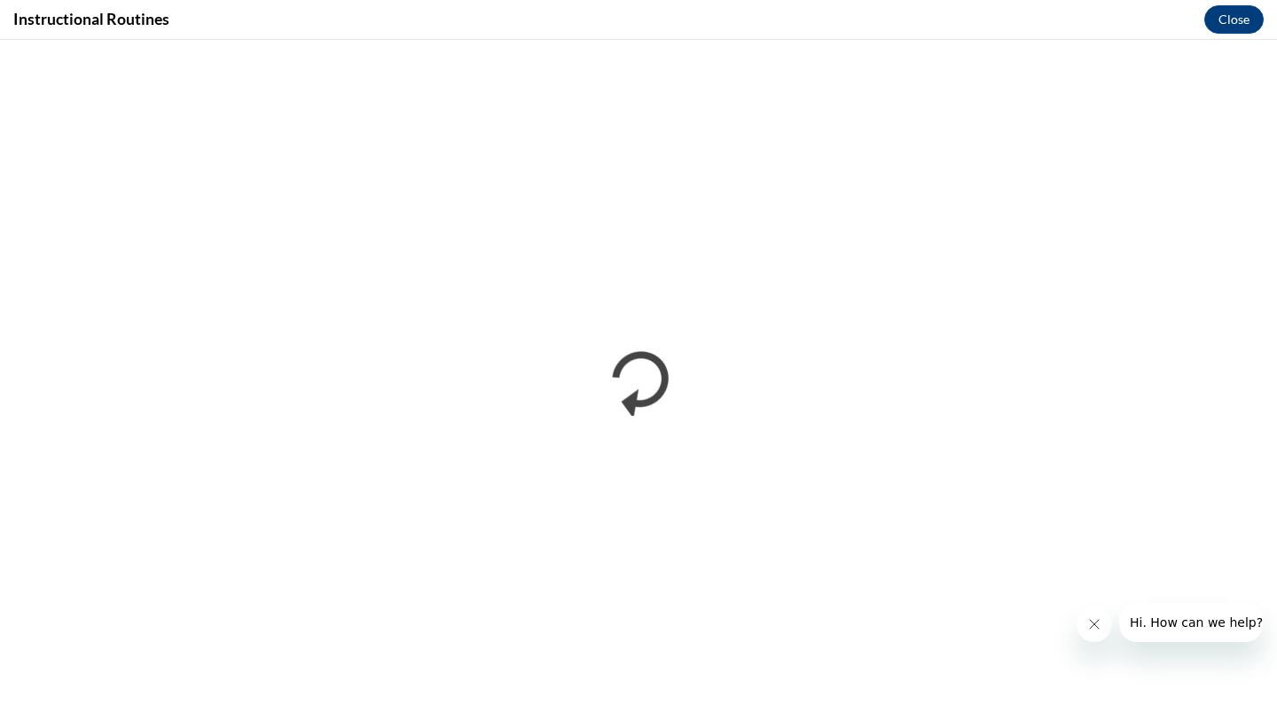
scroll to position [0, 0]
